Goal: Transaction & Acquisition: Purchase product/service

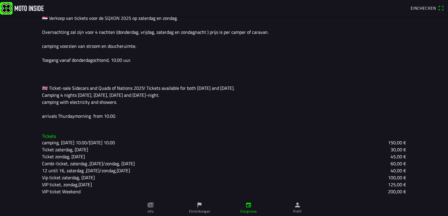
scroll to position [167, 0]
click at [152, 205] on icon "paper" at bounding box center [150, 205] width 6 height 6
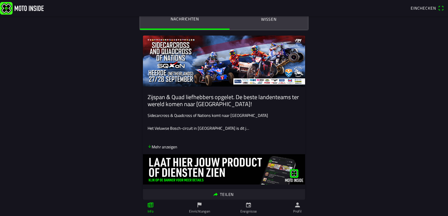
scroll to position [43, 0]
click at [147, 145] on icon "arrow down" at bounding box center [149, 146] width 4 height 4
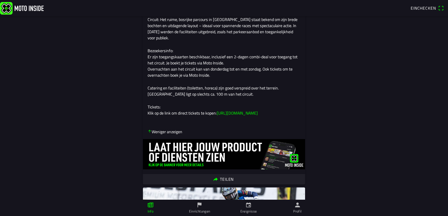
scroll to position [217, 0]
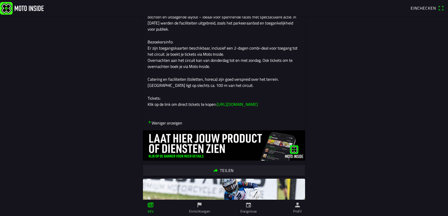
click at [147, 124] on icon "arrow down" at bounding box center [149, 122] width 4 height 4
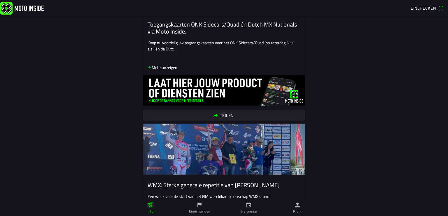
scroll to position [304, 0]
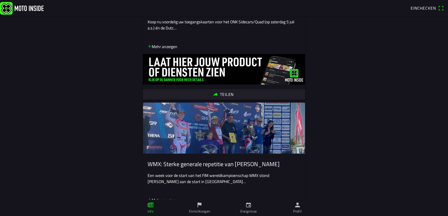
click at [296, 207] on icon "person" at bounding box center [297, 205] width 5 height 5
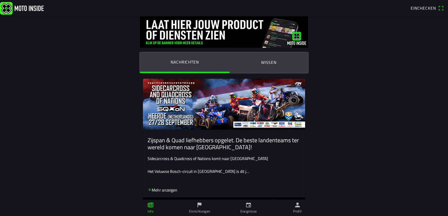
click at [250, 206] on icon "calendar" at bounding box center [248, 205] width 5 height 5
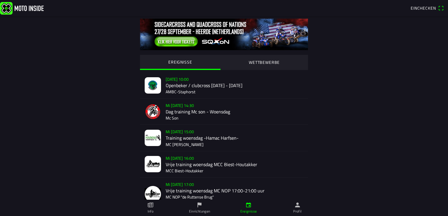
click at [166, 96] on div "[DATE] 10:00 Openbeker / clubcross [DATE] - [DATE] AMBC-[GEOGRAPHIC_DATA]" at bounding box center [235, 85] width 138 height 26
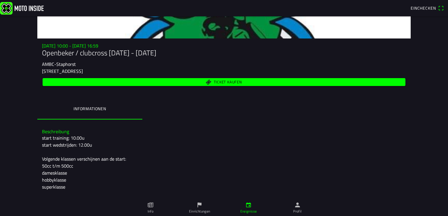
scroll to position [86, 0]
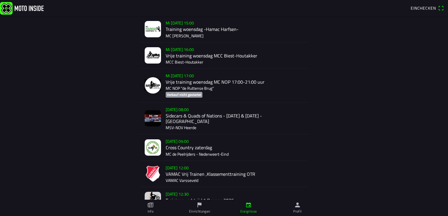
scroll to position [130, 0]
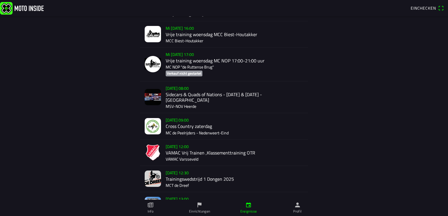
click at [151, 101] on img at bounding box center [153, 97] width 16 height 16
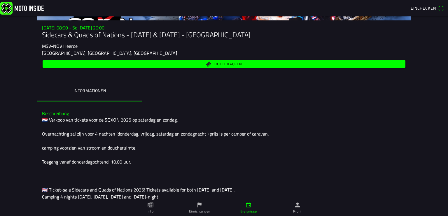
scroll to position [37, 0]
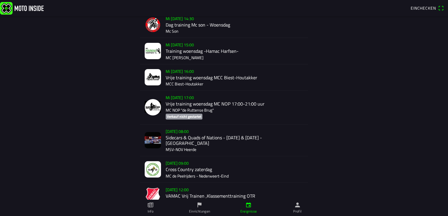
scroll to position [130, 0]
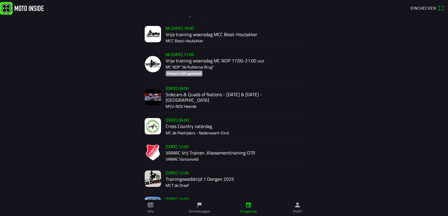
click at [147, 127] on img at bounding box center [153, 126] width 16 height 16
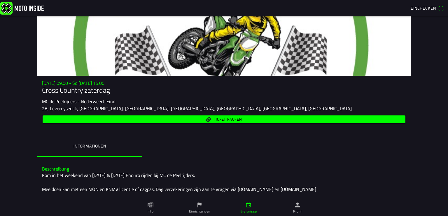
scroll to position [3, 0]
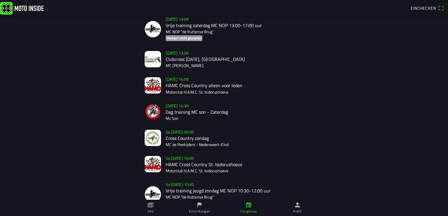
scroll to position [650, 0]
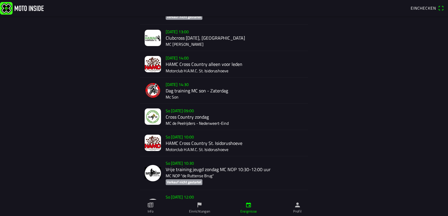
click at [149, 144] on img at bounding box center [153, 143] width 16 height 16
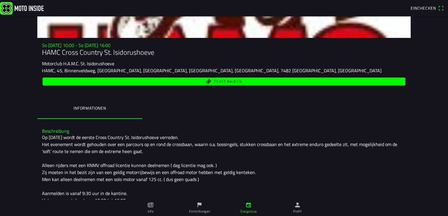
scroll to position [43, 0]
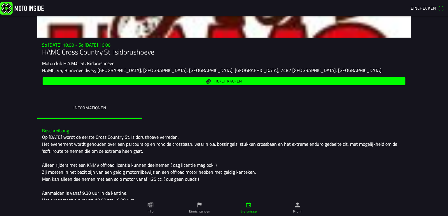
click at [220, 79] on span "Ticket kaufen" at bounding box center [228, 81] width 28 height 4
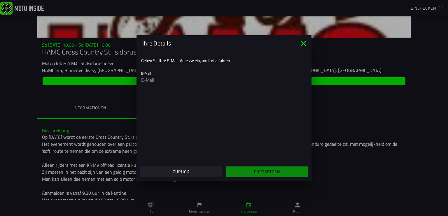
click at [303, 45] on icon "close" at bounding box center [302, 43] width 9 height 9
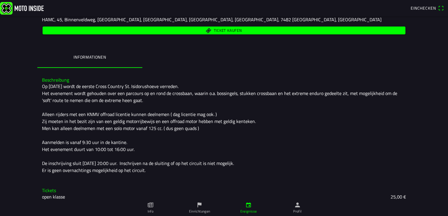
scroll to position [104, 0]
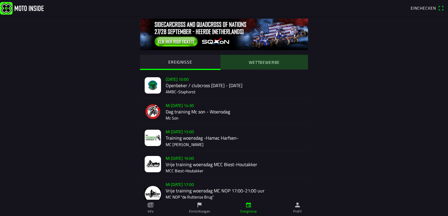
click at [0, 0] on slot "WETTBEWERBE" at bounding box center [0, 0] width 0 height 0
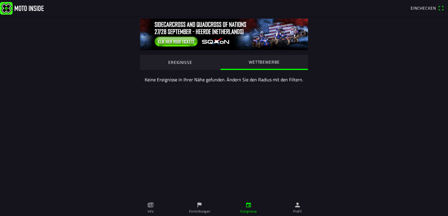
click at [0, 0] on slot "EREIGNISSE" at bounding box center [0, 0] width 0 height 0
